Goal: Task Accomplishment & Management: Use online tool/utility

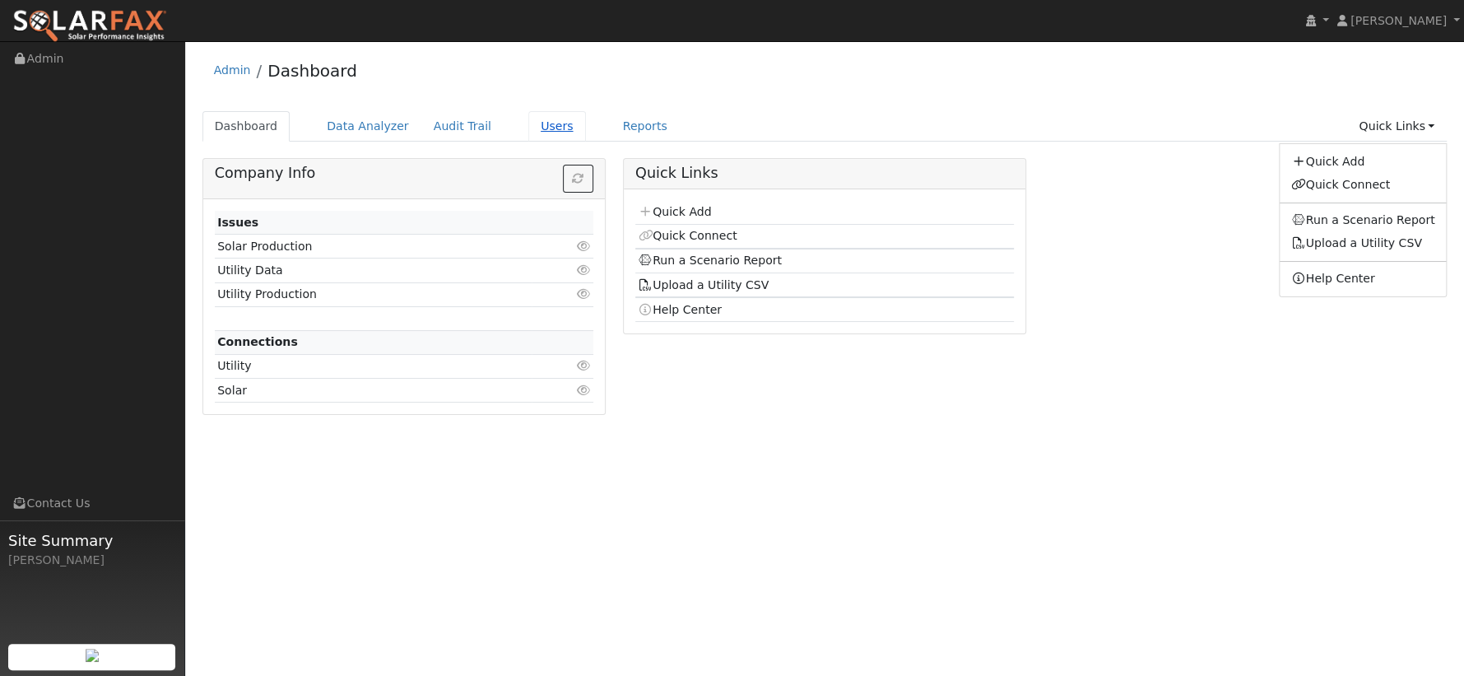
click at [541, 127] on link "Users" at bounding box center [557, 126] width 58 height 30
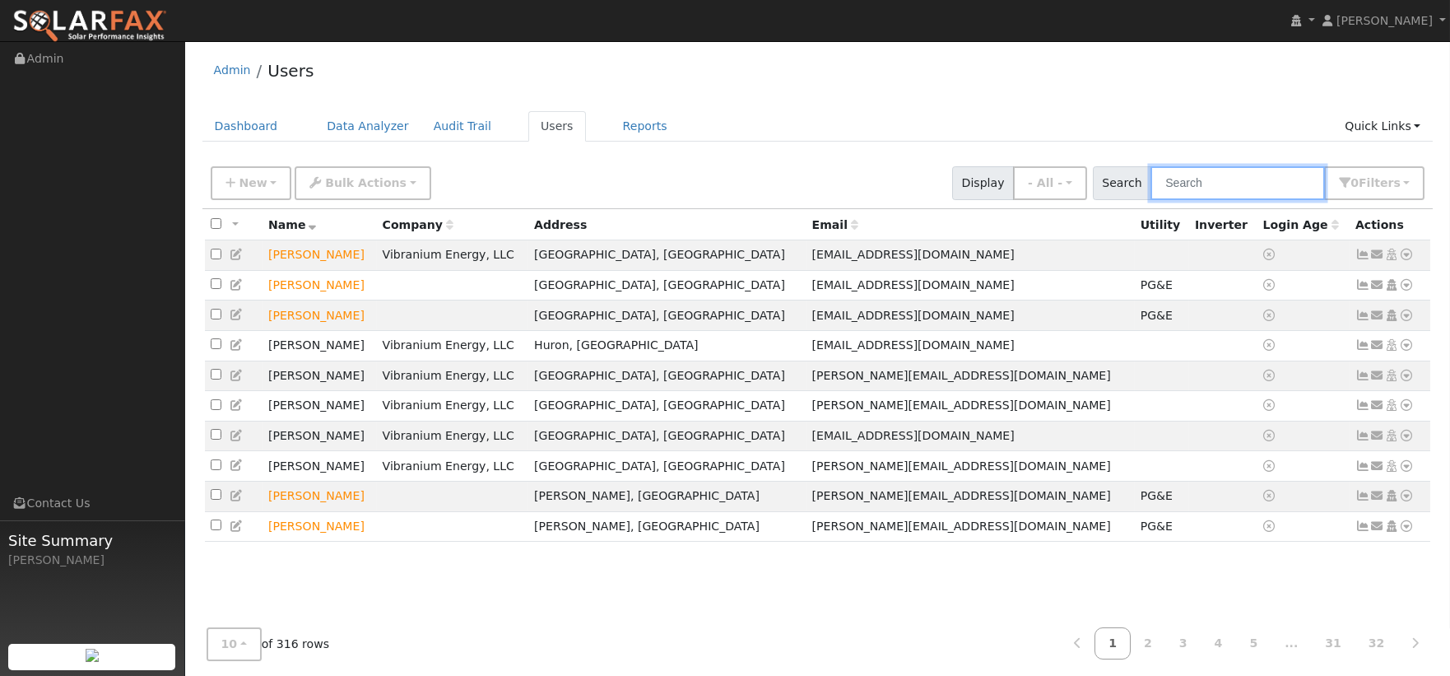
click at [1201, 186] on input "text" at bounding box center [1238, 183] width 175 height 34
type input "monica"
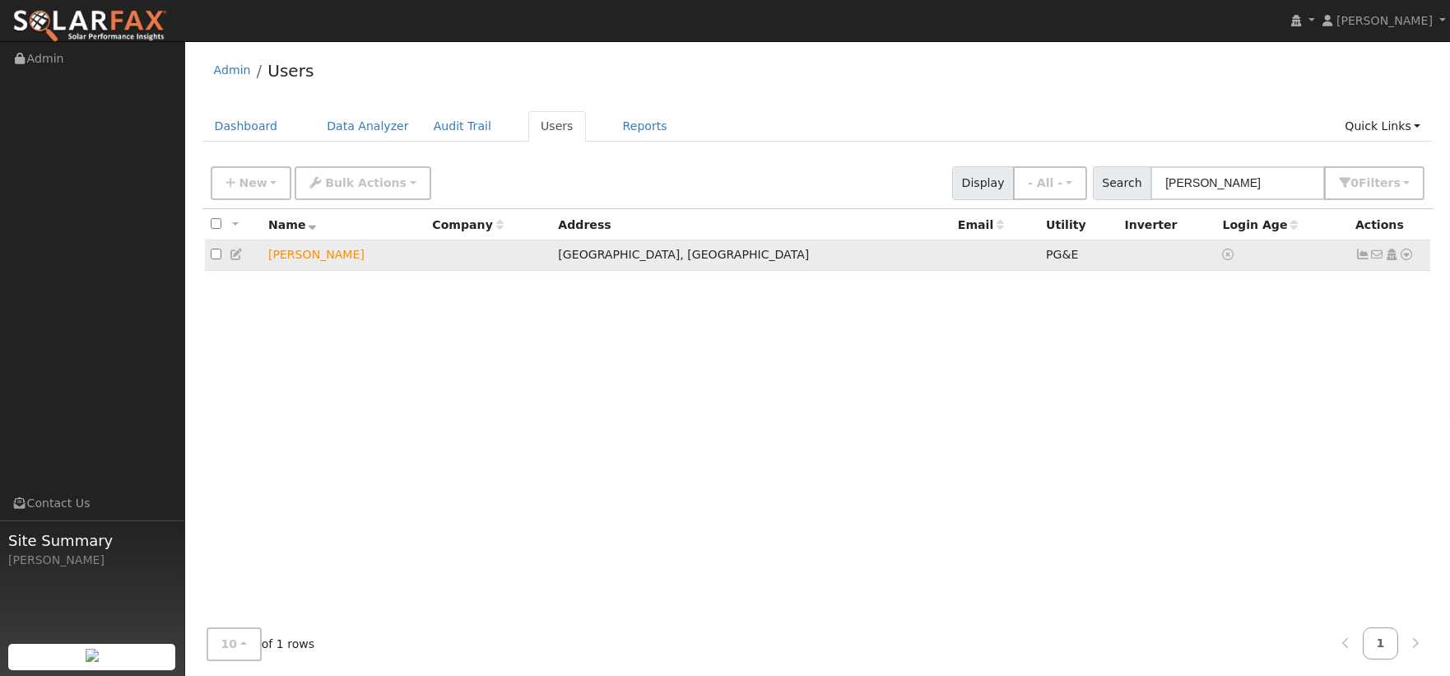
click at [1409, 260] on icon at bounding box center [1407, 255] width 15 height 12
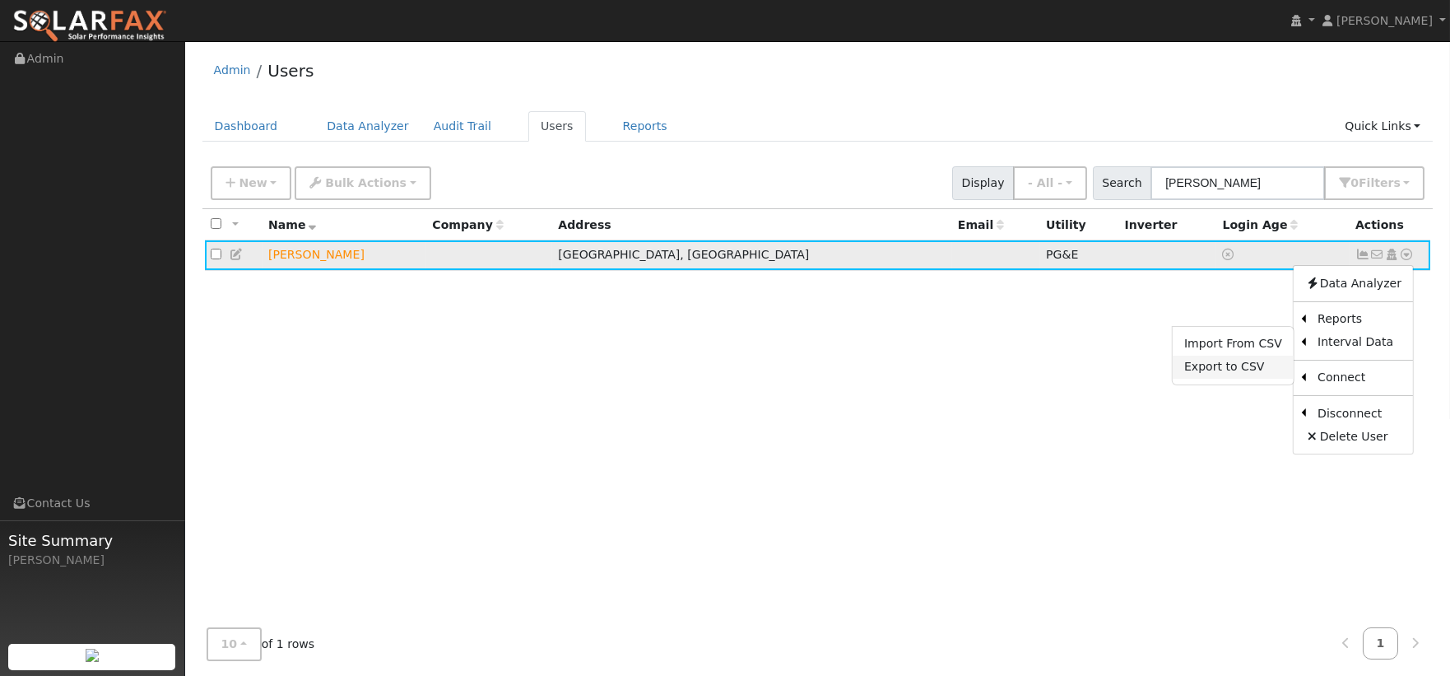
click at [1264, 369] on link "Export to CSV" at bounding box center [1233, 367] width 121 height 23
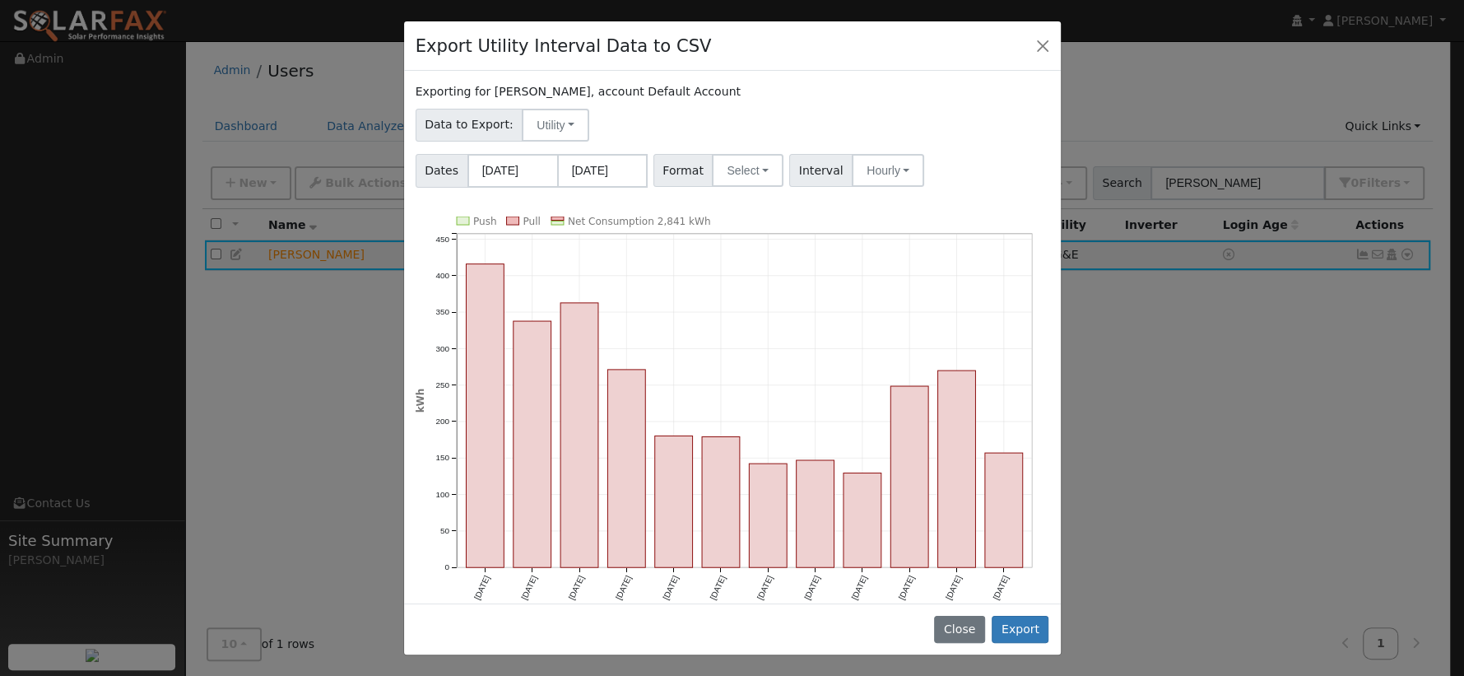
click at [746, 197] on div "Exporting for Monica Chavarria, account Default Account Data to Export: Utility…" at bounding box center [732, 337] width 657 height 532
click at [741, 176] on button "Select" at bounding box center [748, 170] width 72 height 33
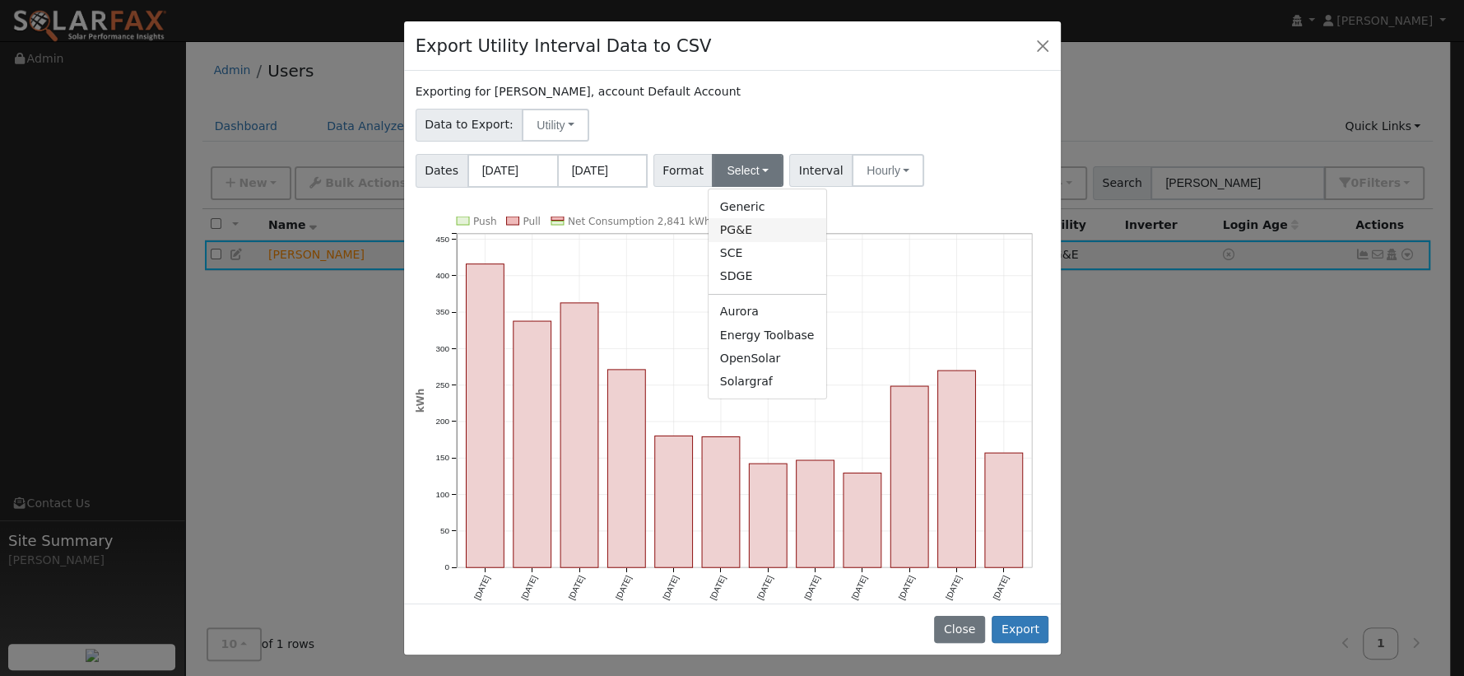
click at [750, 230] on link "PG&E" at bounding box center [768, 229] width 118 height 23
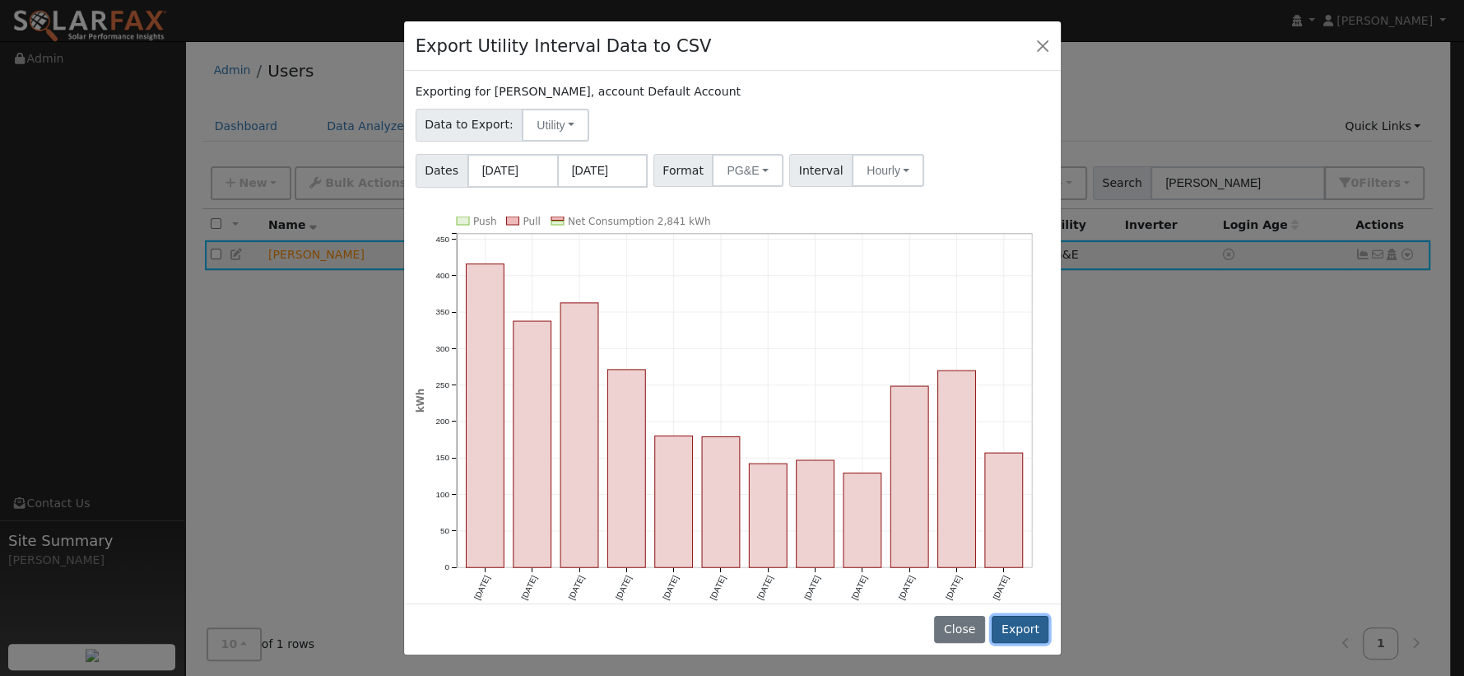
click at [1008, 623] on button "Export" at bounding box center [1020, 630] width 57 height 28
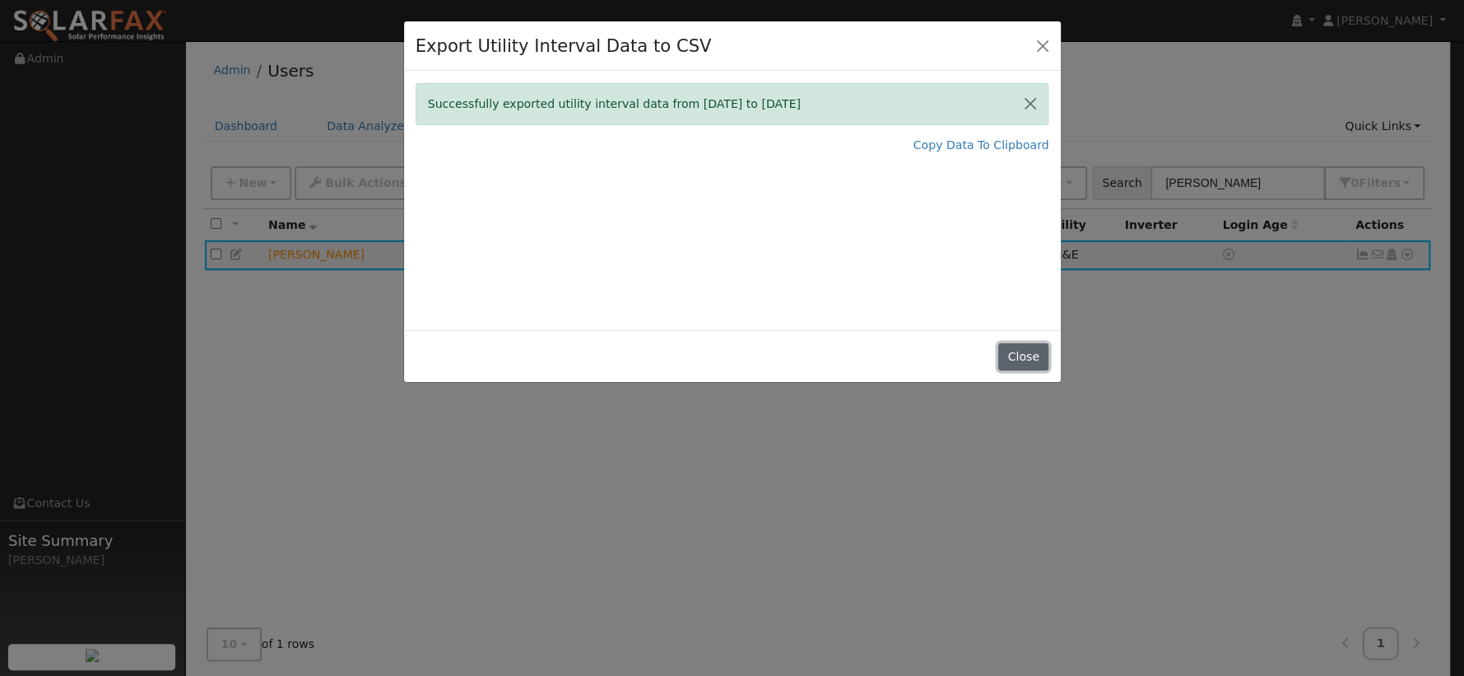
click at [1027, 355] on button "Close" at bounding box center [1024, 357] width 50 height 28
